Goal: Information Seeking & Learning: Learn about a topic

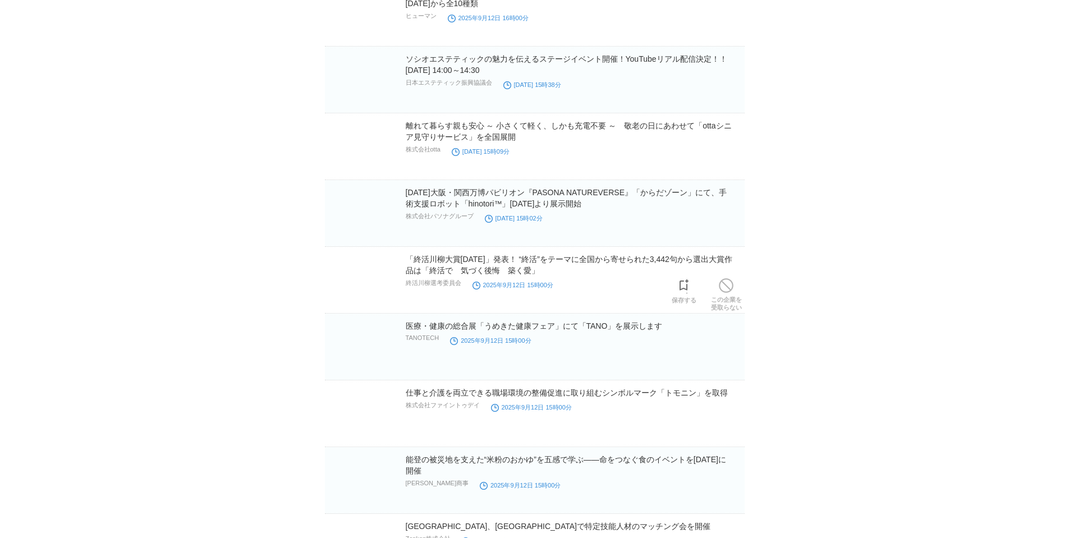
scroll to position [3842, 0]
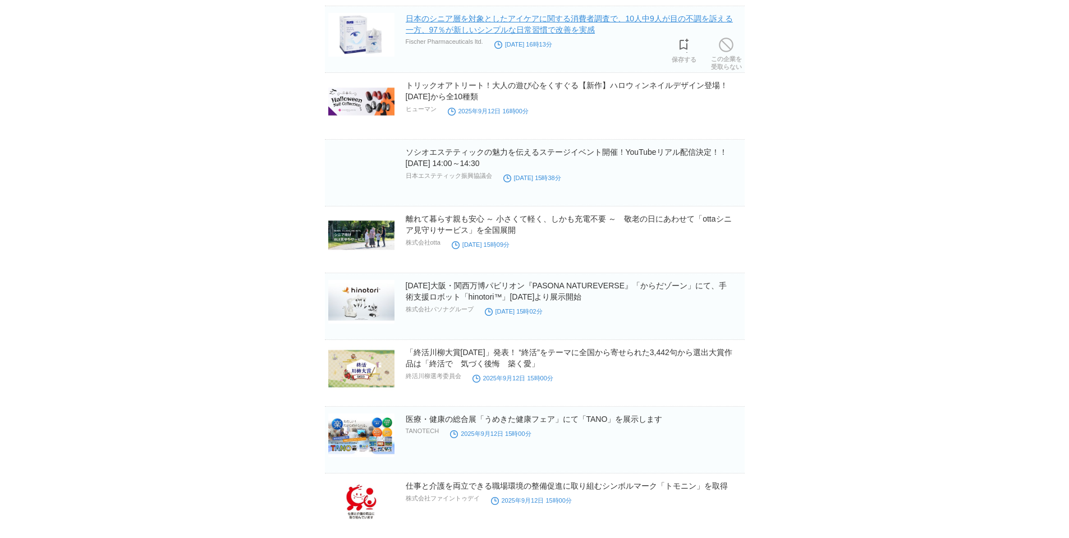
click at [552, 34] on link "日本のシニア層を対象としたアイケアに関する消費者調査で、10人中9人が目の不調を訴える一方、97％が新しいシンプルな日常習慣で改善を実感" at bounding box center [569, 24] width 327 height 20
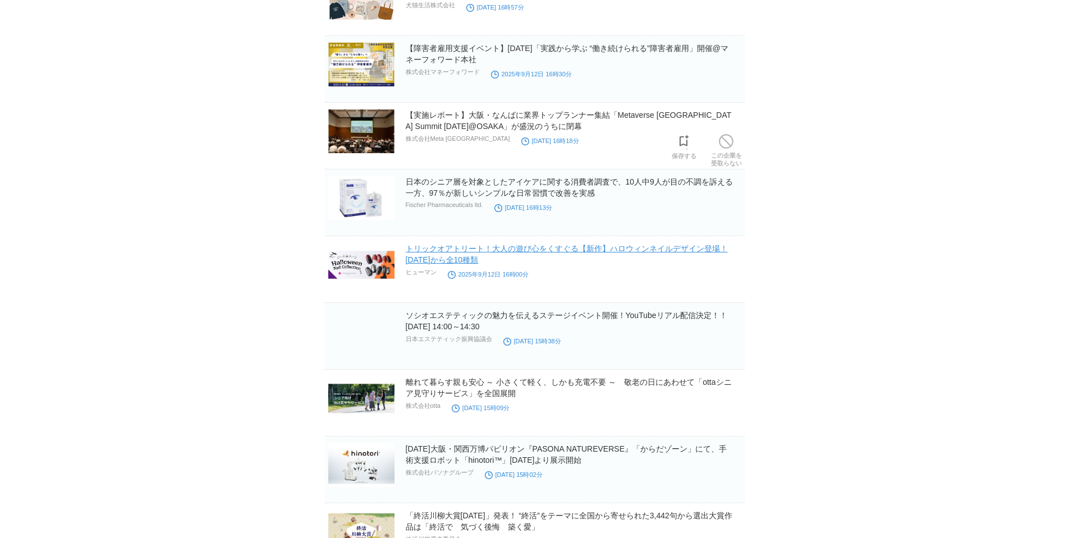
scroll to position [3654, 0]
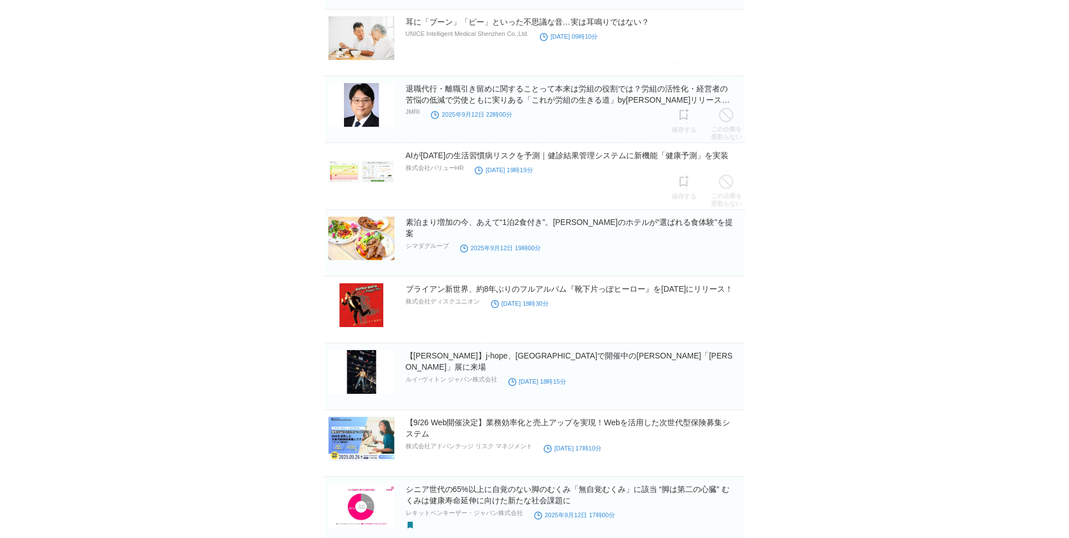
scroll to position [3000, 0]
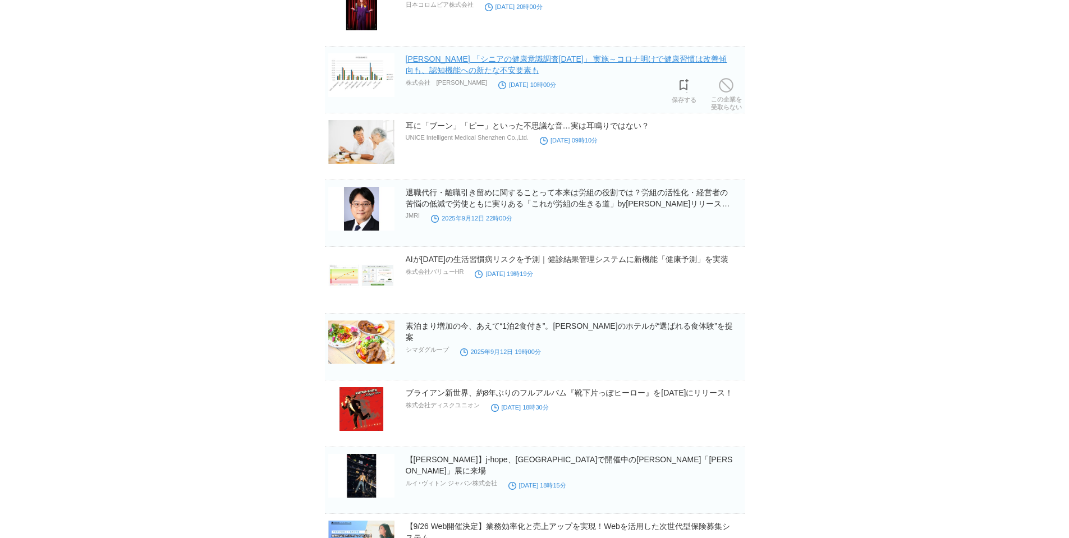
click at [510, 75] on link "[PERSON_NAME] 「シニアの健康意識調査[DATE]」 実施～コロナ明けで健康習慣は改善傾向も、認知機能への新たな不安要素も" at bounding box center [567, 64] width 322 height 20
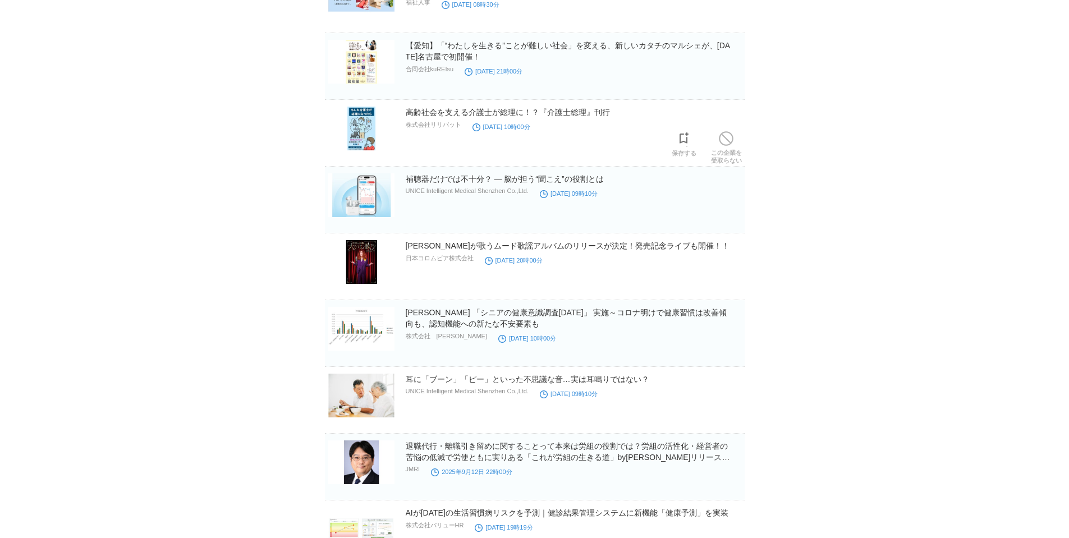
scroll to position [2719, 0]
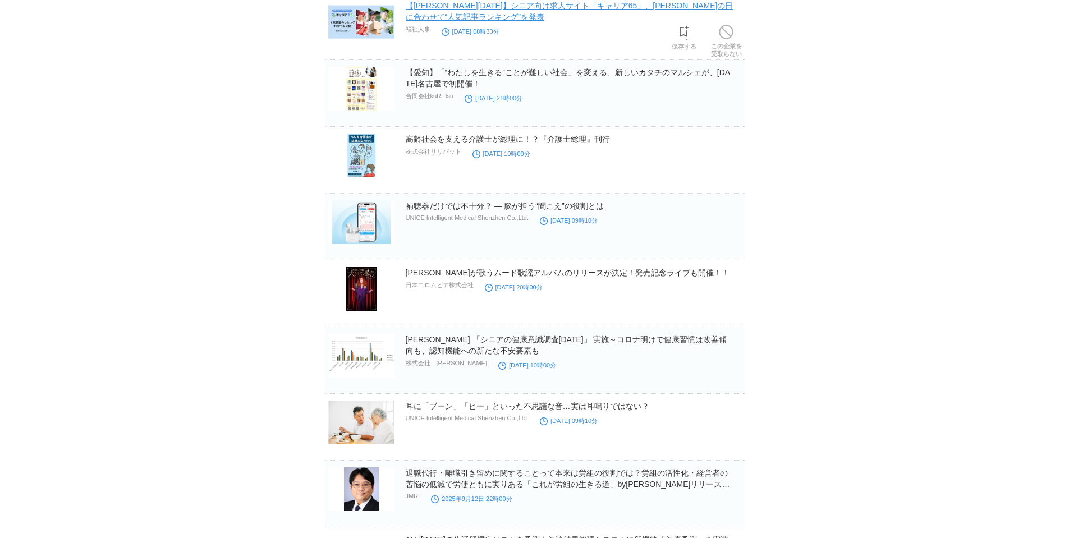
click at [614, 21] on link "【[PERSON_NAME][DATE]】シニア向け求人サイト「キャリア65」、[PERSON_NAME]の日に合わせて“人気記事ランキング”を発表" at bounding box center [570, 11] width 328 height 20
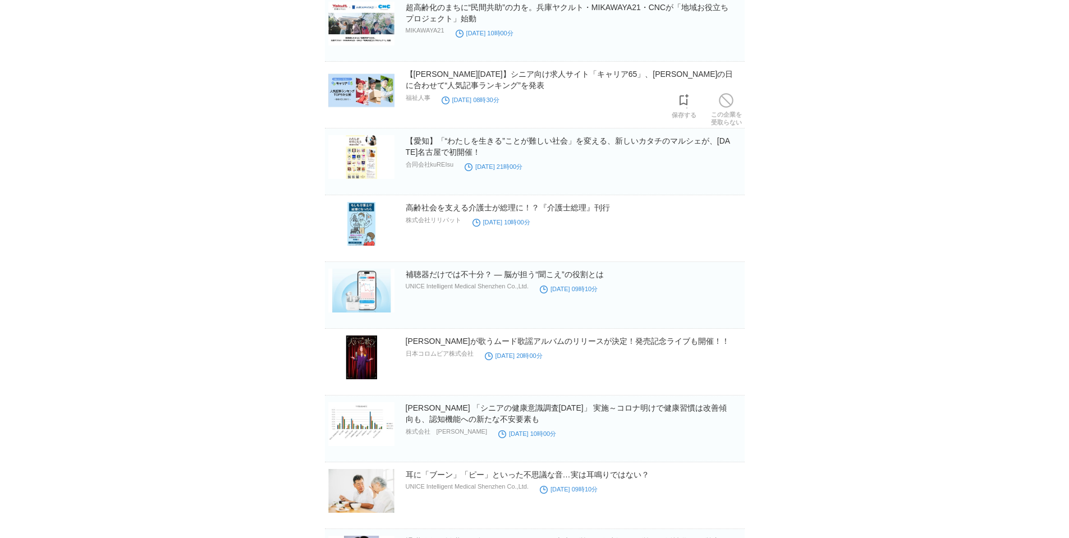
scroll to position [2626, 0]
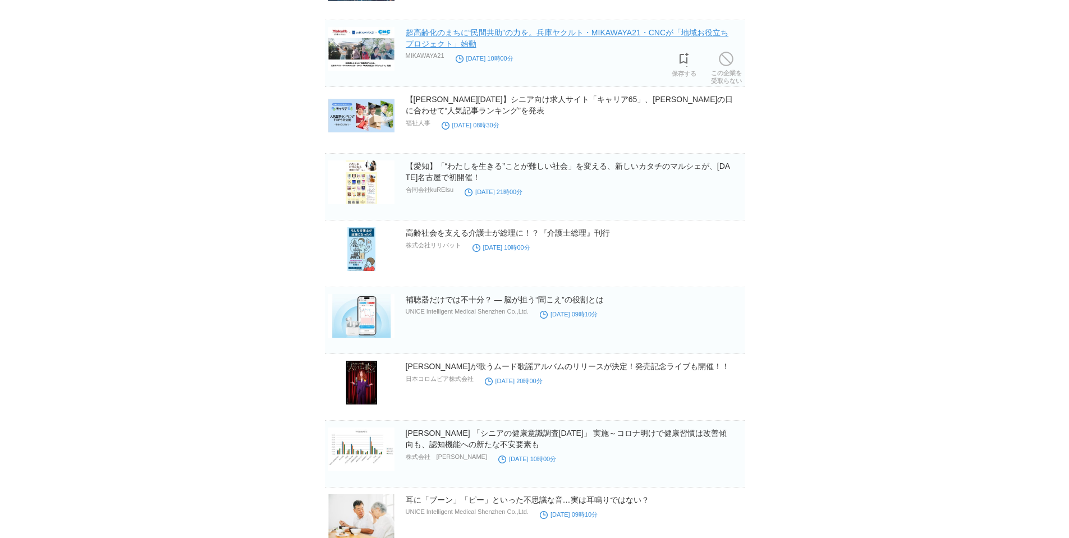
click at [566, 48] on link "超高齢化のまちに“民間共助”の力を。兵庫ヤクルト・MIKAWAYA21・CNCが「地域お役立ちプロジェクト」始動" at bounding box center [567, 38] width 323 height 20
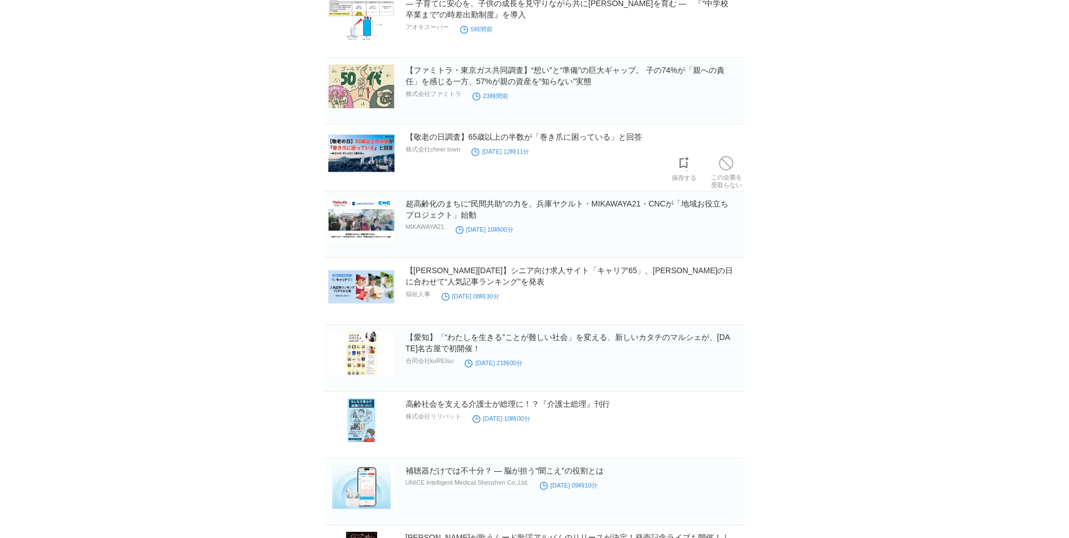
scroll to position [2439, 0]
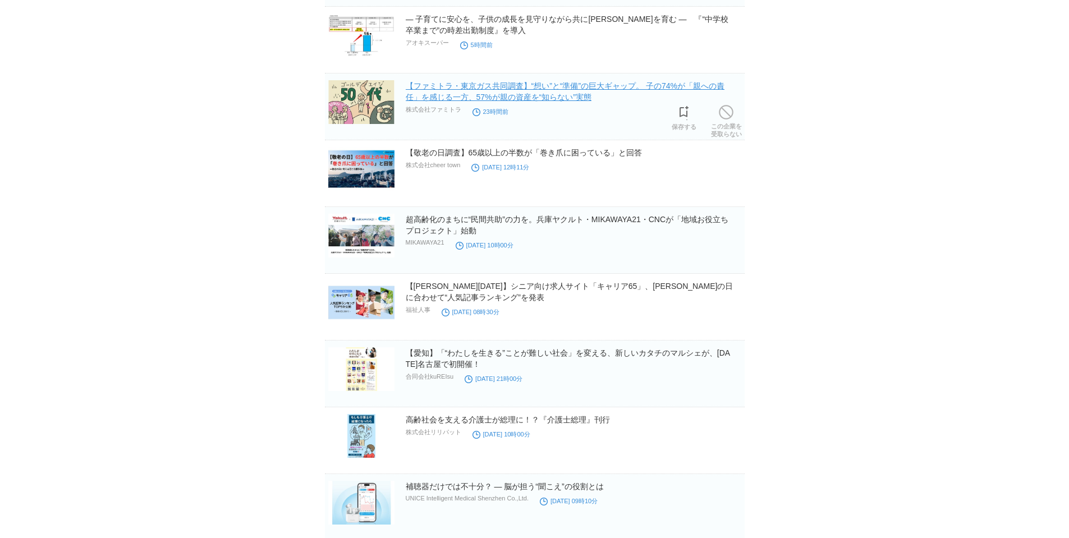
click at [561, 102] on link "【ファミトラ・東京ガス共同調査】“想い”と“準備”の巨大ギャップ。 子の74%が「親への責任」を感じる一方、57%が親の資産を“知らない”実態" at bounding box center [565, 91] width 319 height 20
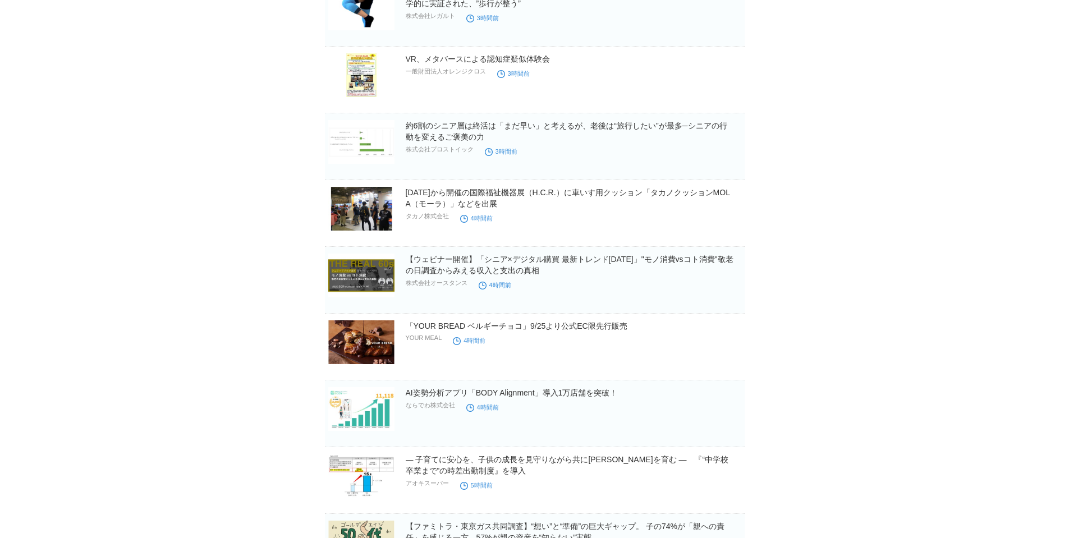
scroll to position [1971, 0]
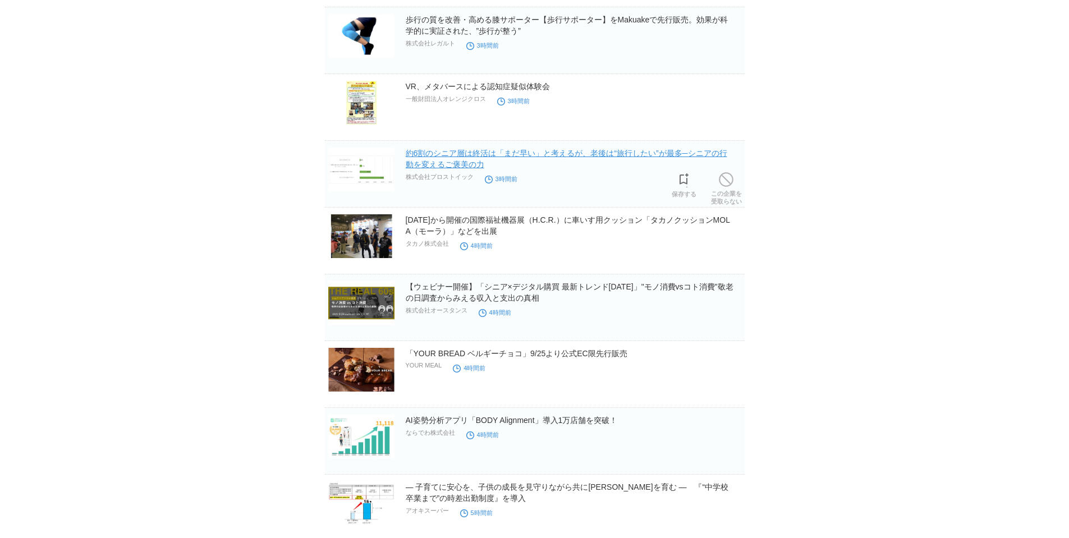
click at [525, 169] on link "約6割のシニア層は終活は「まだ早い」と考えるが、老後は“旅行したい”が最多─シニアの行動を変えるご褒美の力" at bounding box center [567, 159] width 322 height 20
click at [492, 91] on link "VR、メタバースによる認知症疑似体験会" at bounding box center [478, 86] width 144 height 9
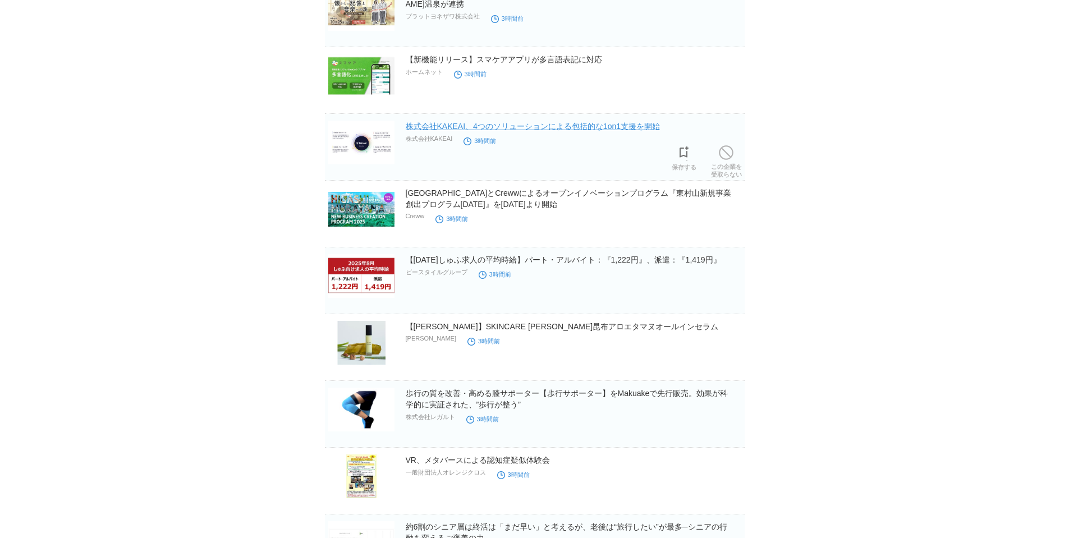
scroll to position [1503, 0]
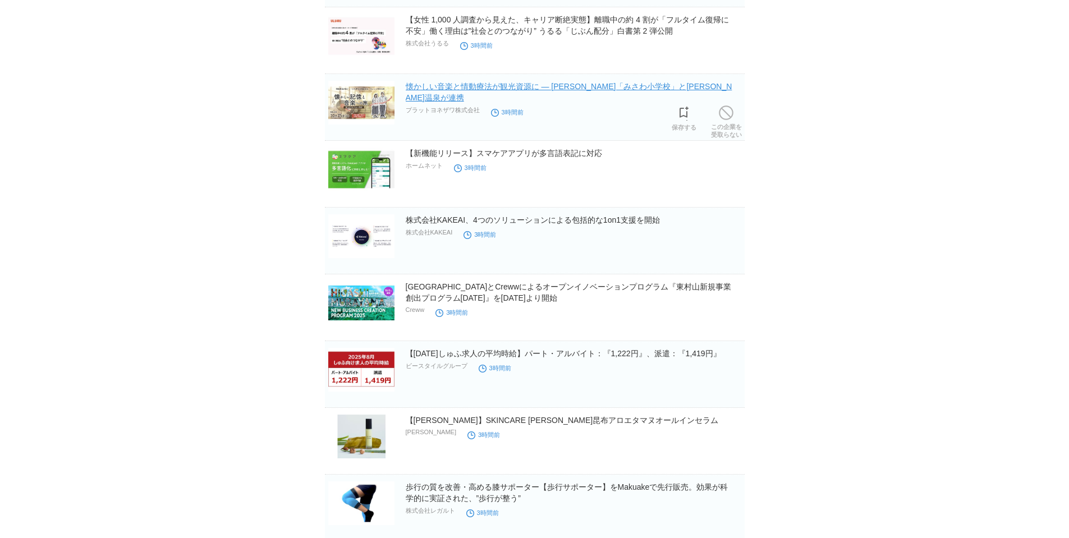
click at [503, 102] on link "懐かしい音楽と情動療法が観光資源に ― [PERSON_NAME]「みさわ小学校」と[PERSON_NAME]温泉が連携" at bounding box center [569, 92] width 327 height 20
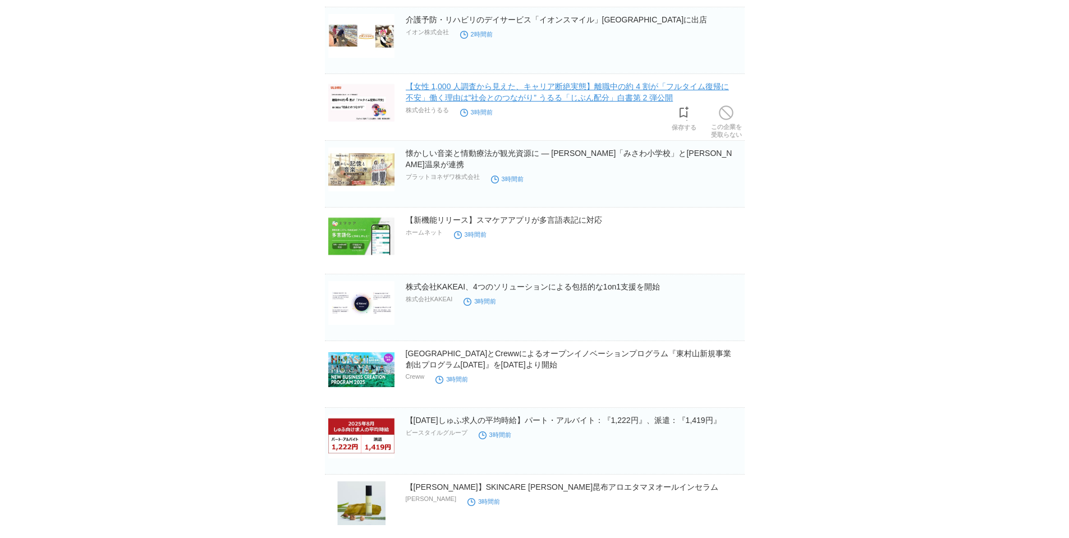
scroll to position [1410, 0]
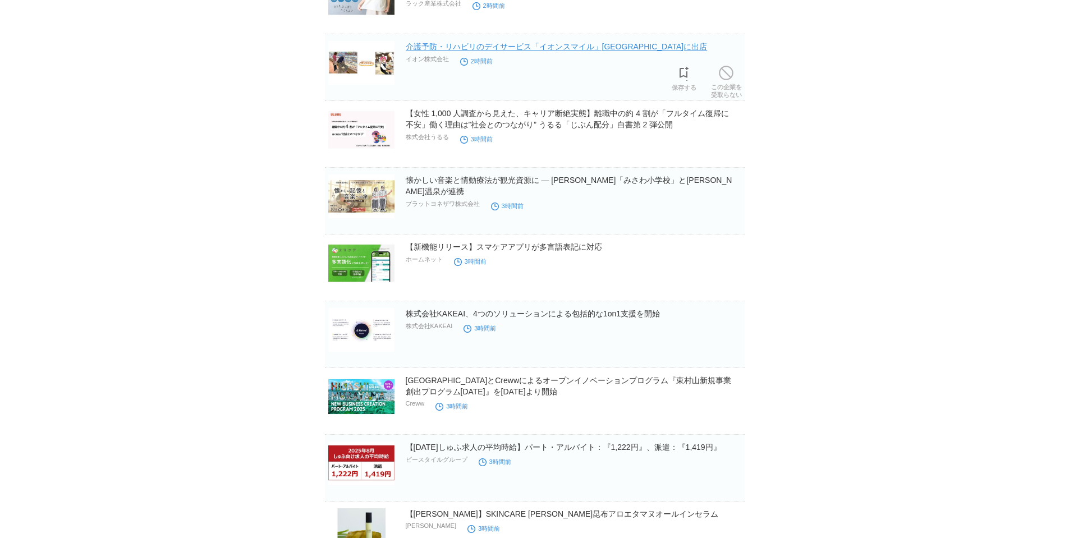
click at [497, 51] on link "介護予防・リハビリのデイサービス「イオンスマイル」[GEOGRAPHIC_DATA]に出店" at bounding box center [557, 46] width 302 height 9
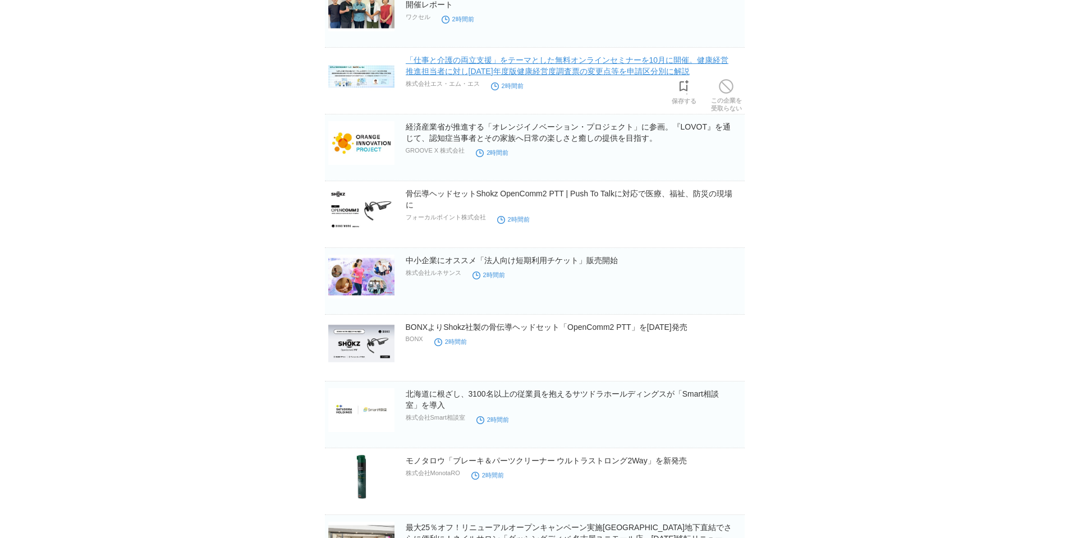
scroll to position [568, 0]
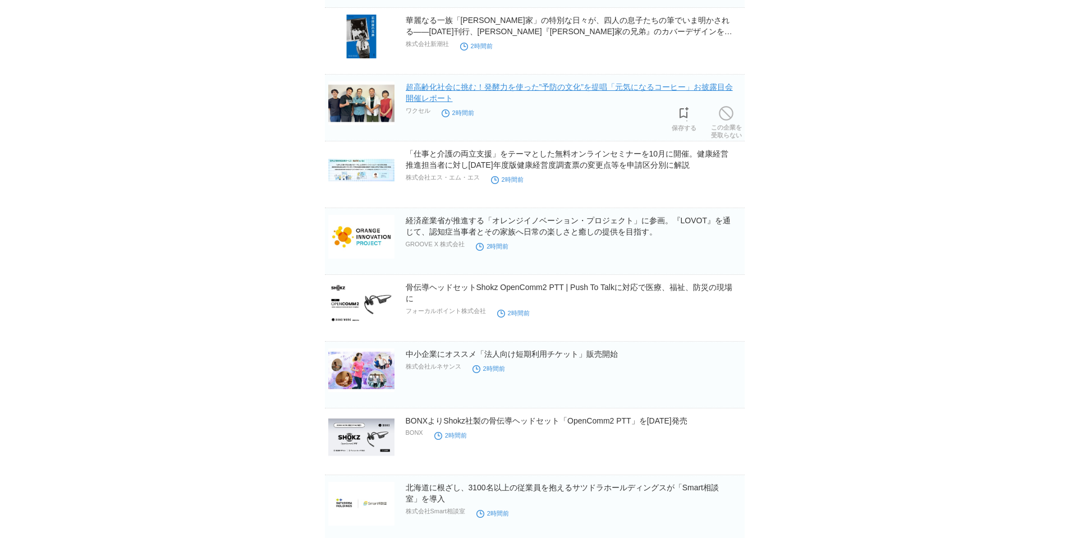
click at [455, 103] on link "超高齢化社会に挑む！発酵力を使った”予防の文化”を提唱「元気になるコーヒー」お披露目会開催レポート" at bounding box center [569, 92] width 327 height 20
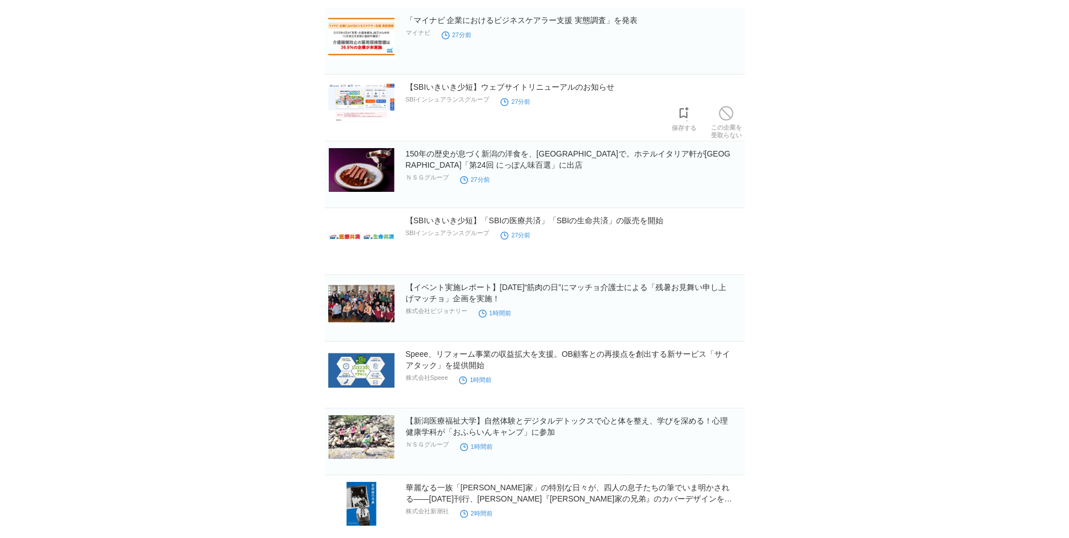
scroll to position [7, 0]
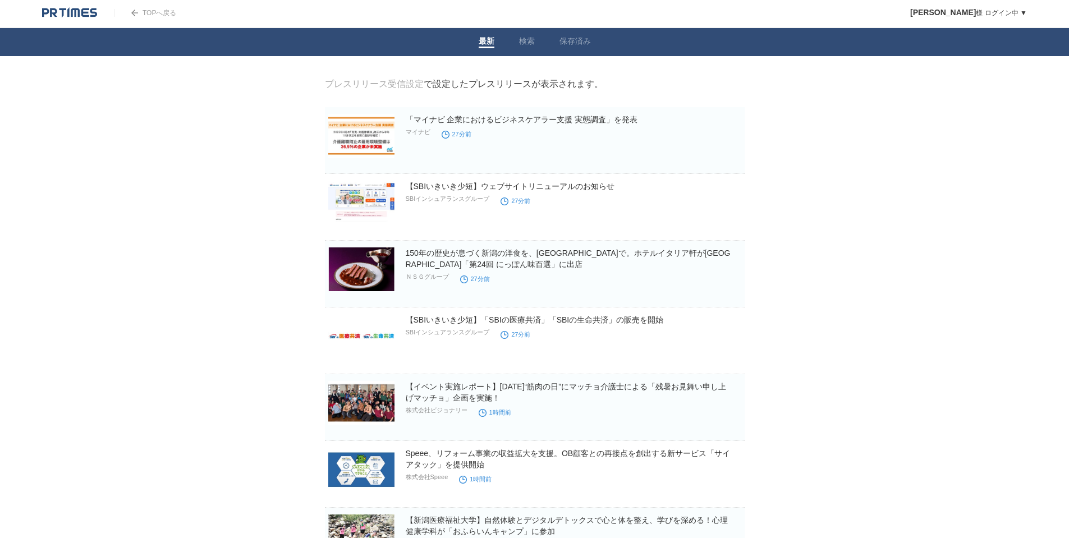
scroll to position [0, 0]
